Goal: Find specific page/section: Find specific page/section

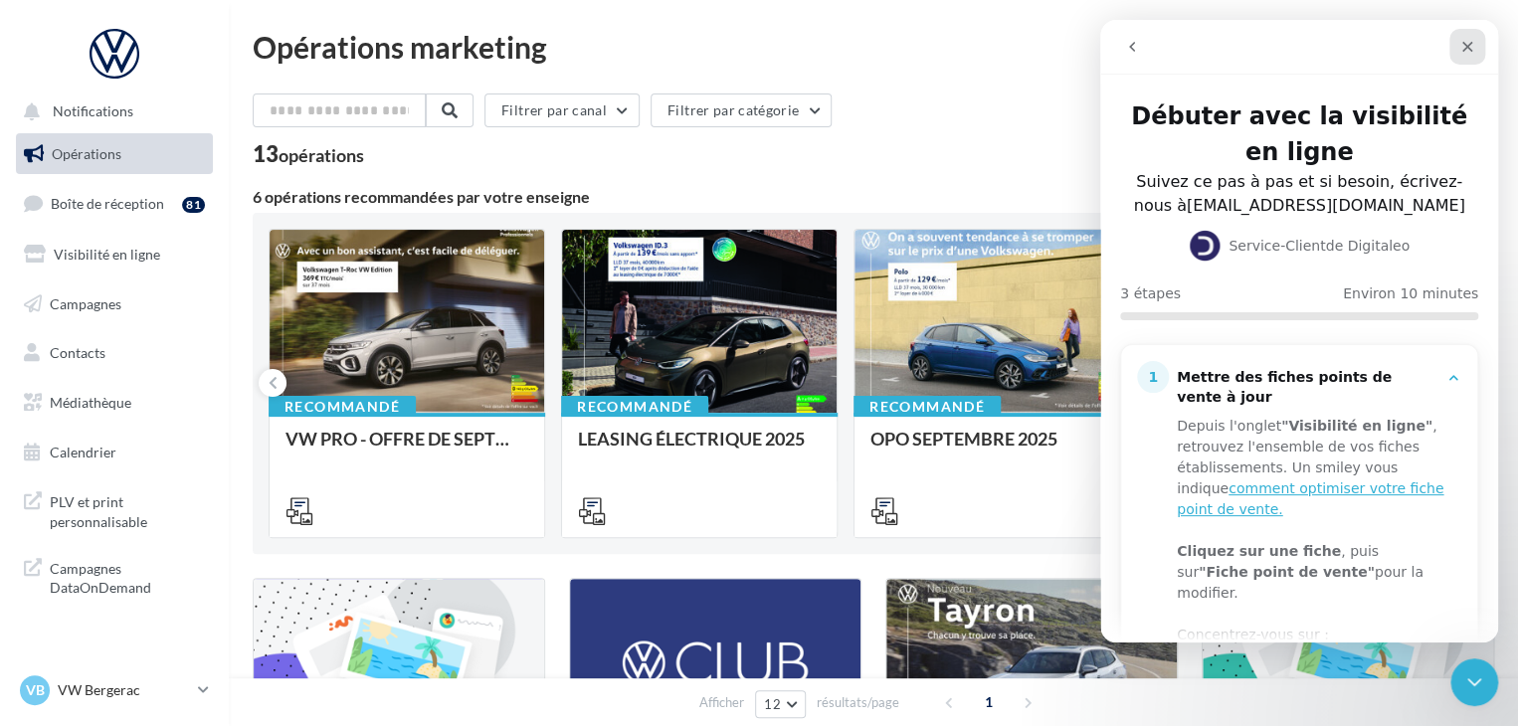
click at [1465, 44] on icon "Fermer" at bounding box center [1468, 47] width 11 height 11
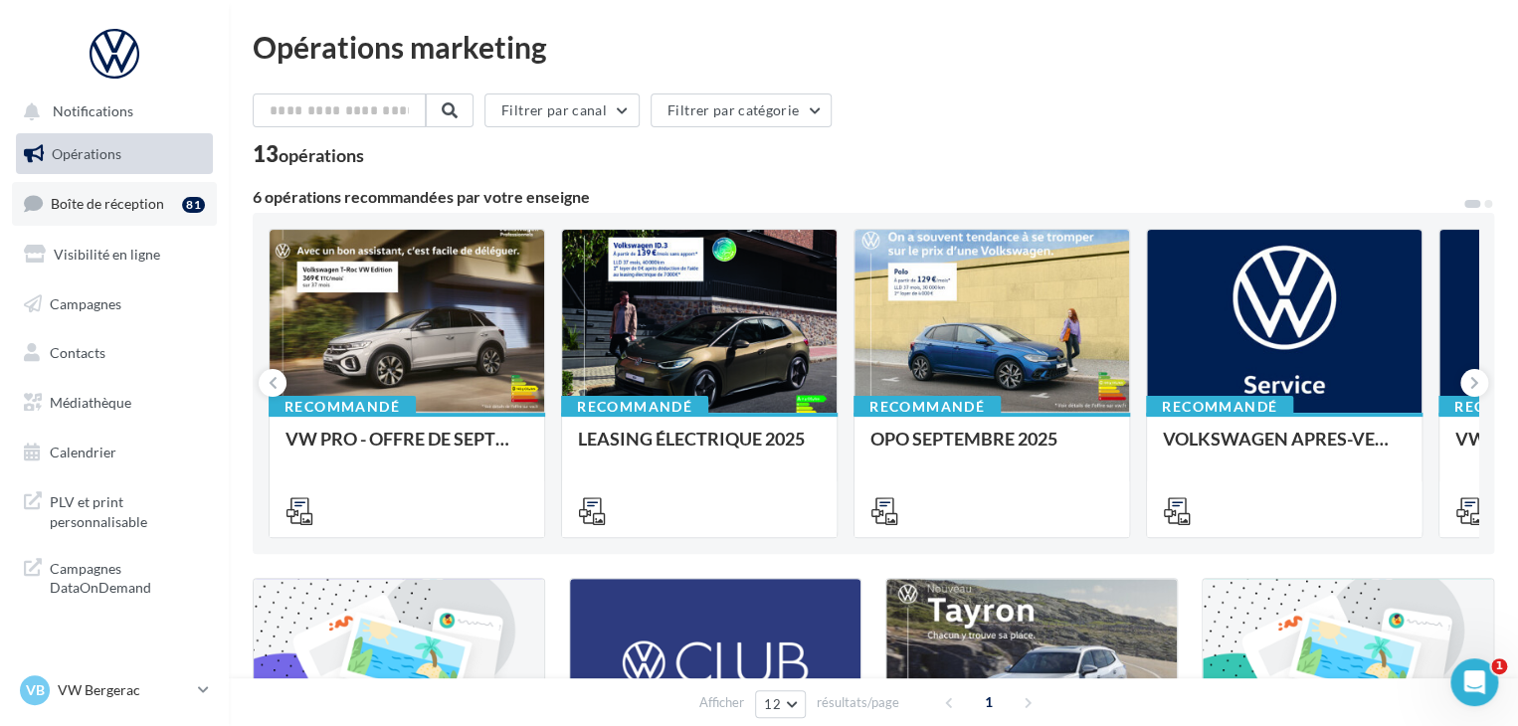
click at [163, 212] on link "Boîte de réception 81" at bounding box center [114, 203] width 205 height 43
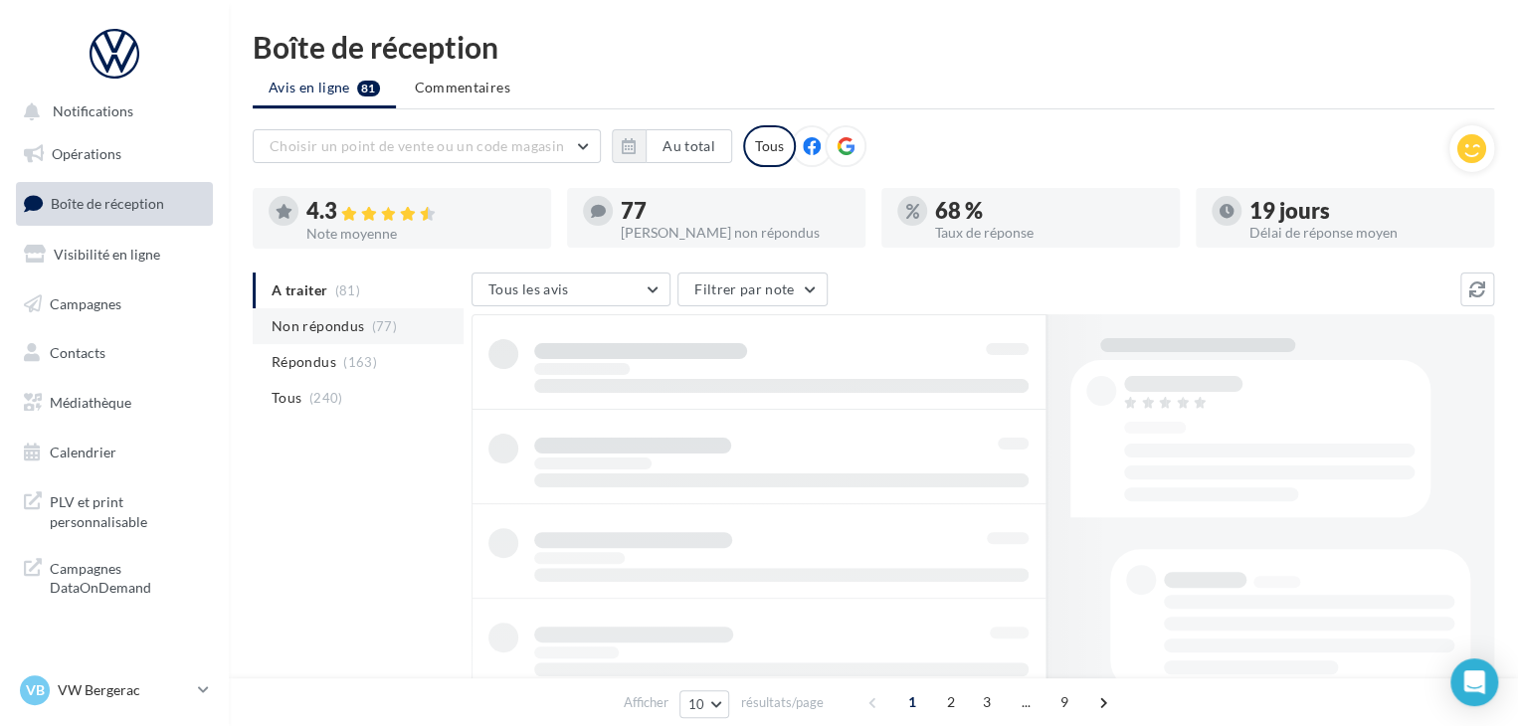
click at [375, 320] on span "(77)" at bounding box center [384, 326] width 25 height 16
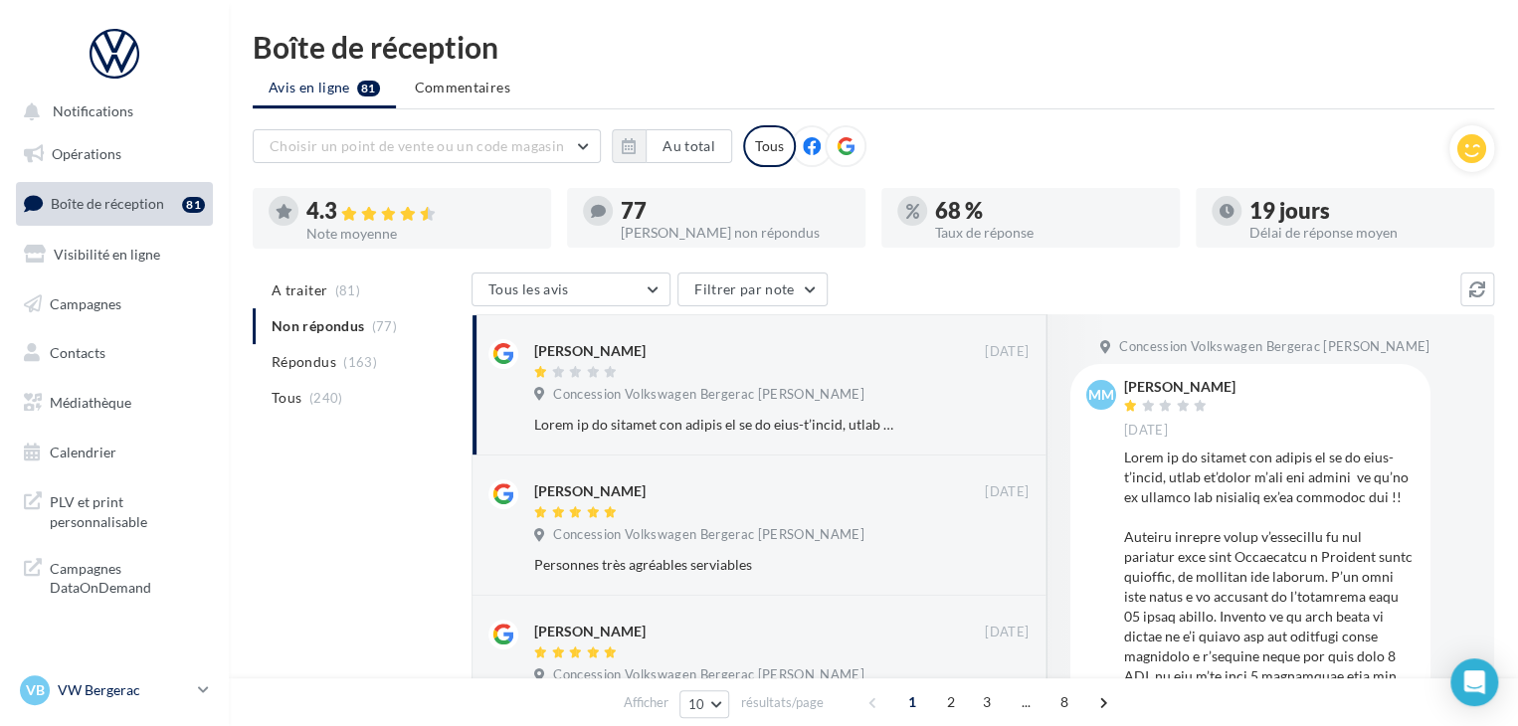
click at [168, 678] on div "VB VW Bergerac vw-lasa-24100" at bounding box center [105, 691] width 170 height 30
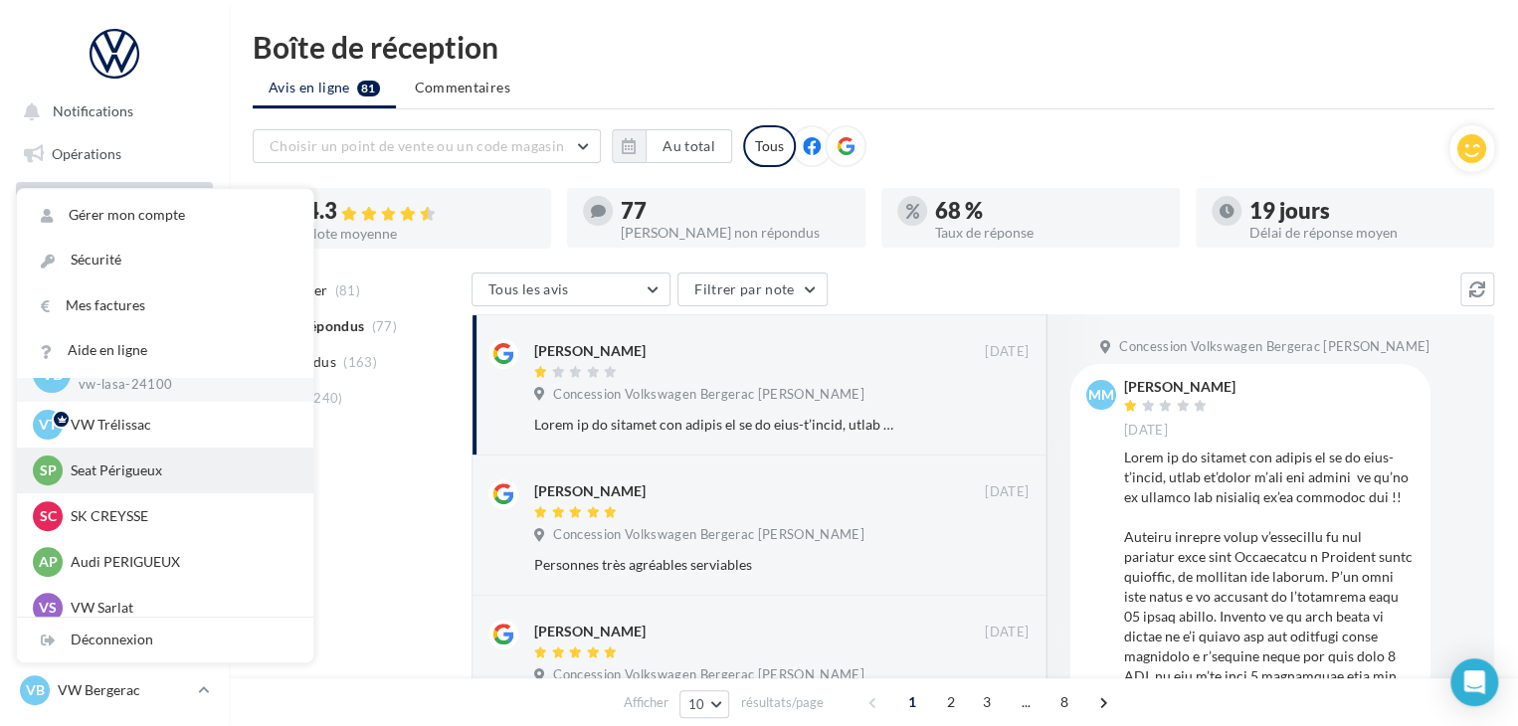
scroll to position [46, 0]
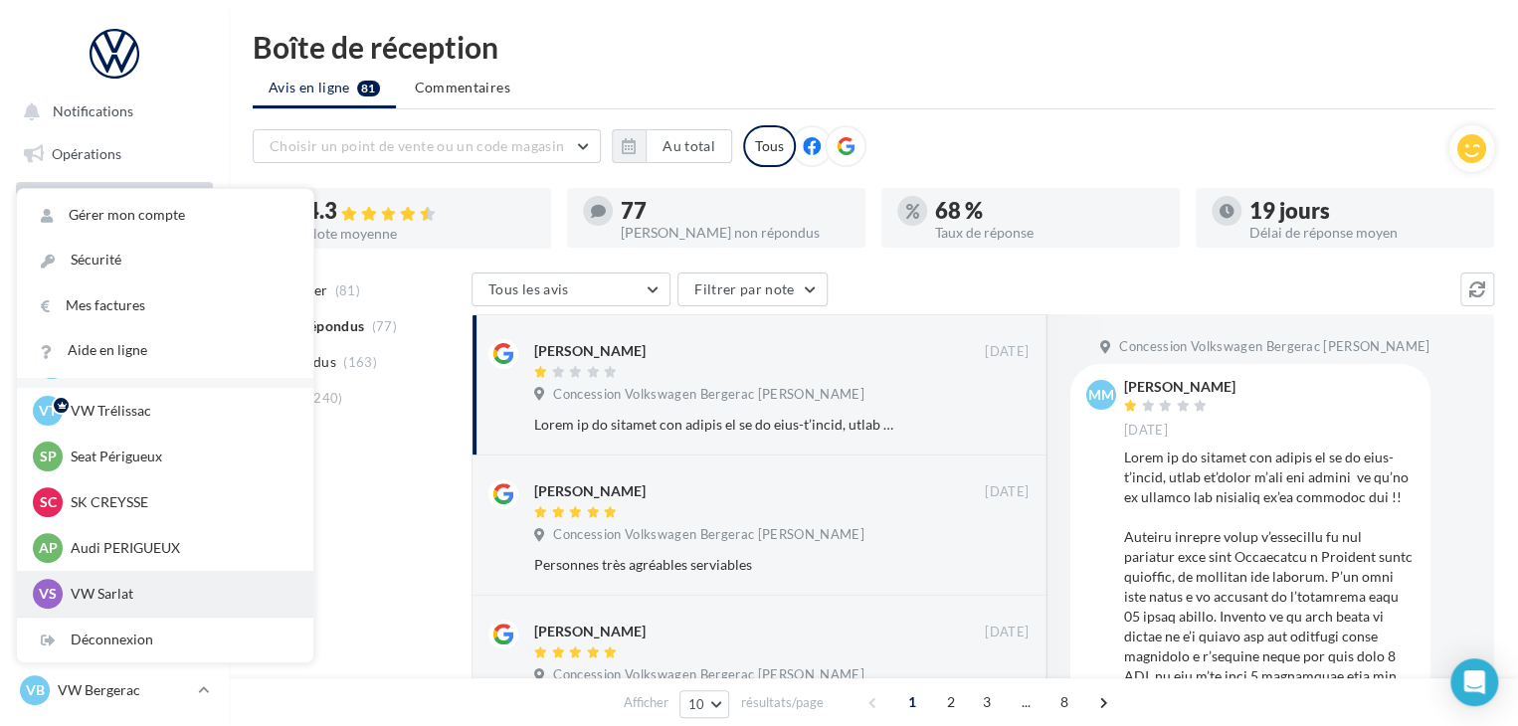
click at [186, 590] on p "VW Sarlat" at bounding box center [180, 594] width 219 height 20
